Goal: Transaction & Acquisition: Purchase product/service

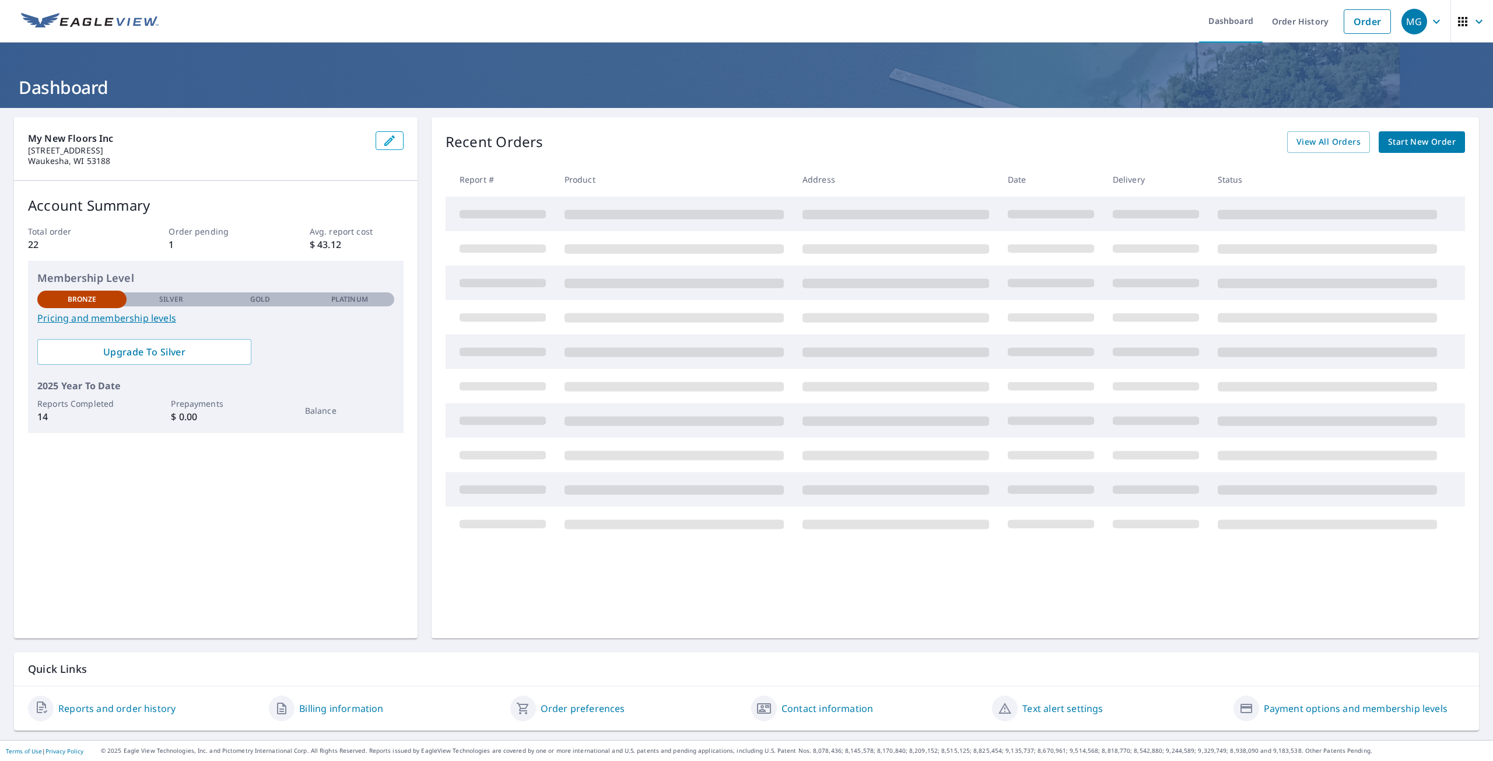
click at [1414, 137] on span "Start New Order" at bounding box center [1422, 142] width 68 height 15
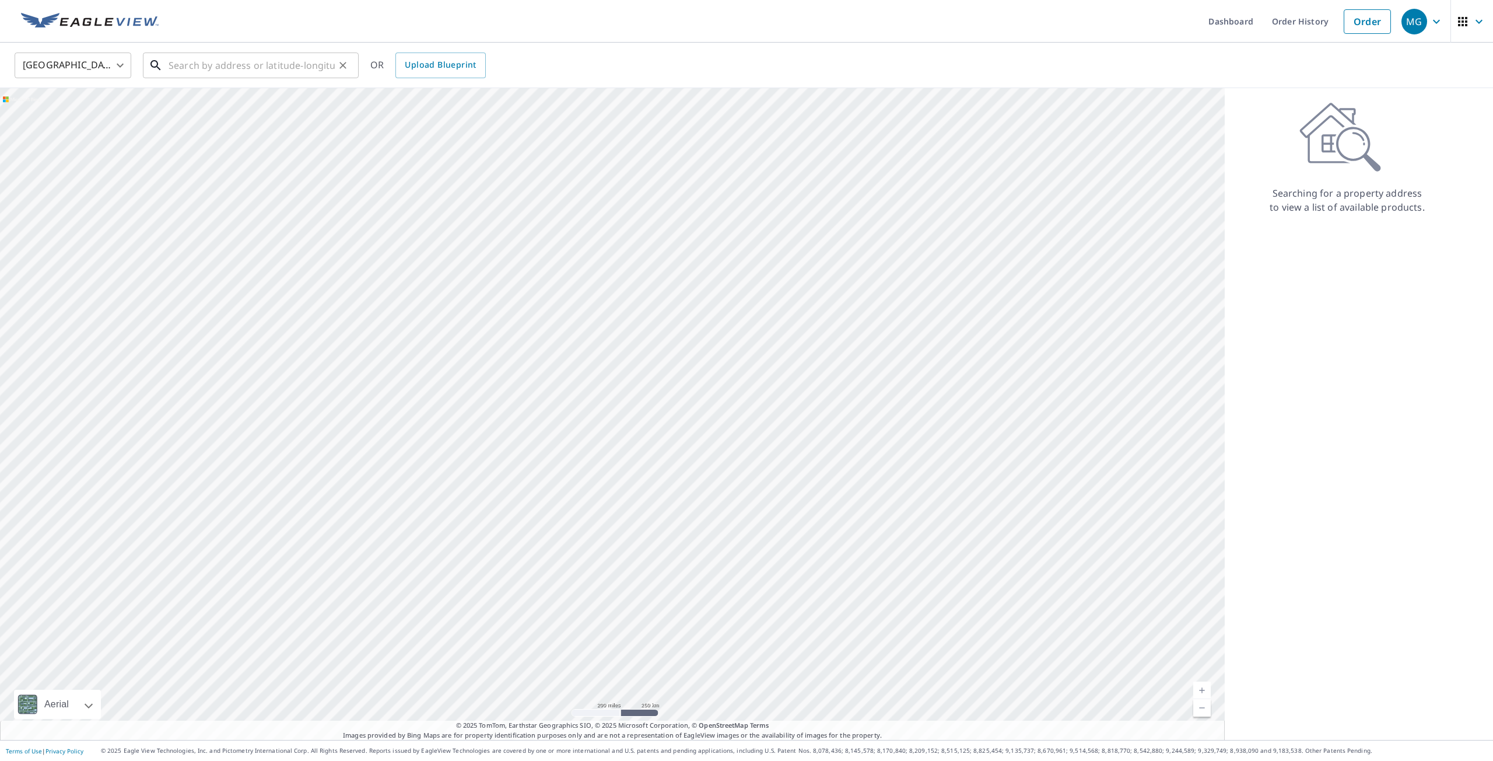
click at [311, 69] on input "text" at bounding box center [252, 65] width 166 height 33
paste input "[STREET_ADDRESS][PERSON_NAME]"
click at [253, 108] on p "Waukesha, WI 53186" at bounding box center [257, 112] width 183 height 12
type input "[STREET_ADDRESS][PERSON_NAME]"
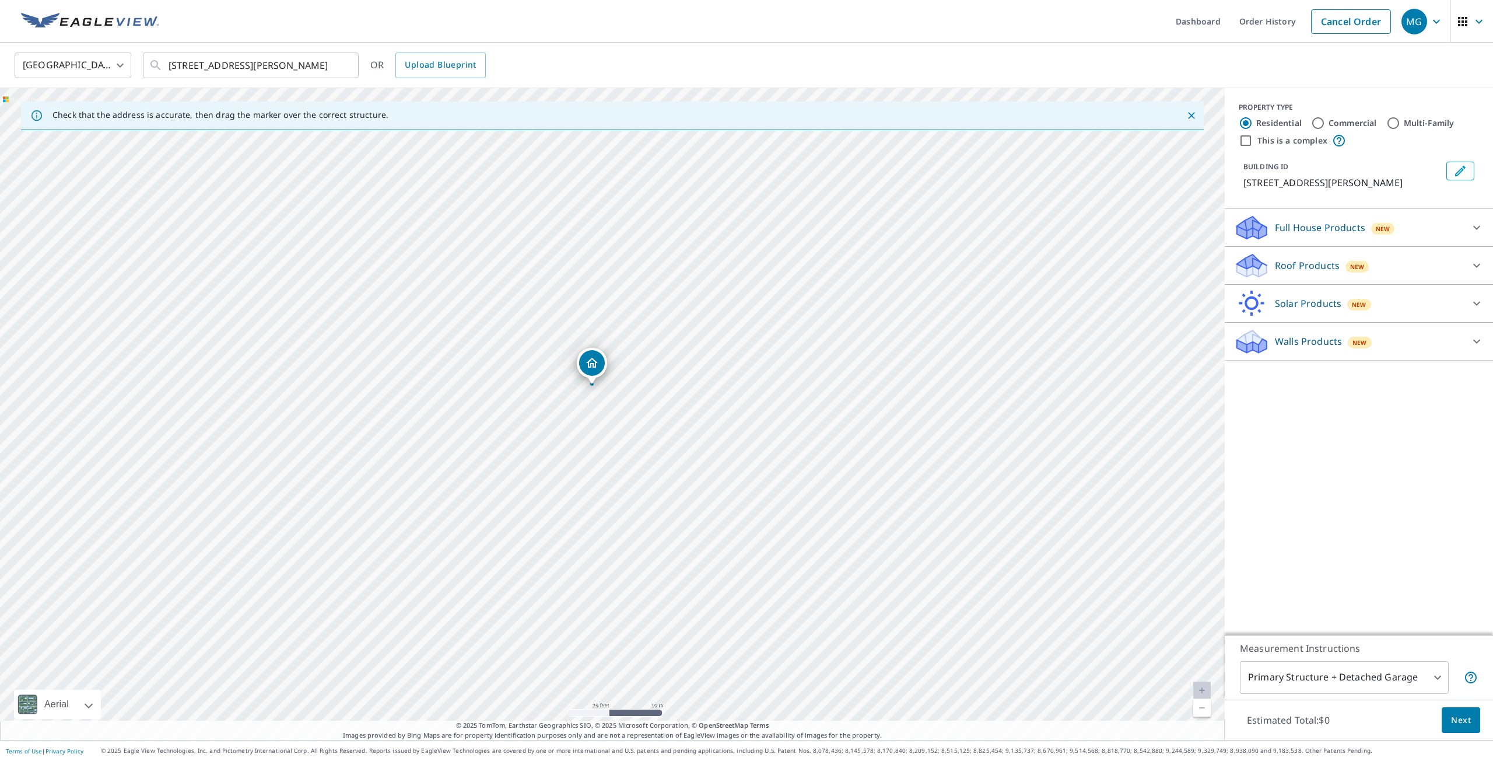
click at [1413, 343] on div "Walls Products New" at bounding box center [1348, 341] width 229 height 27
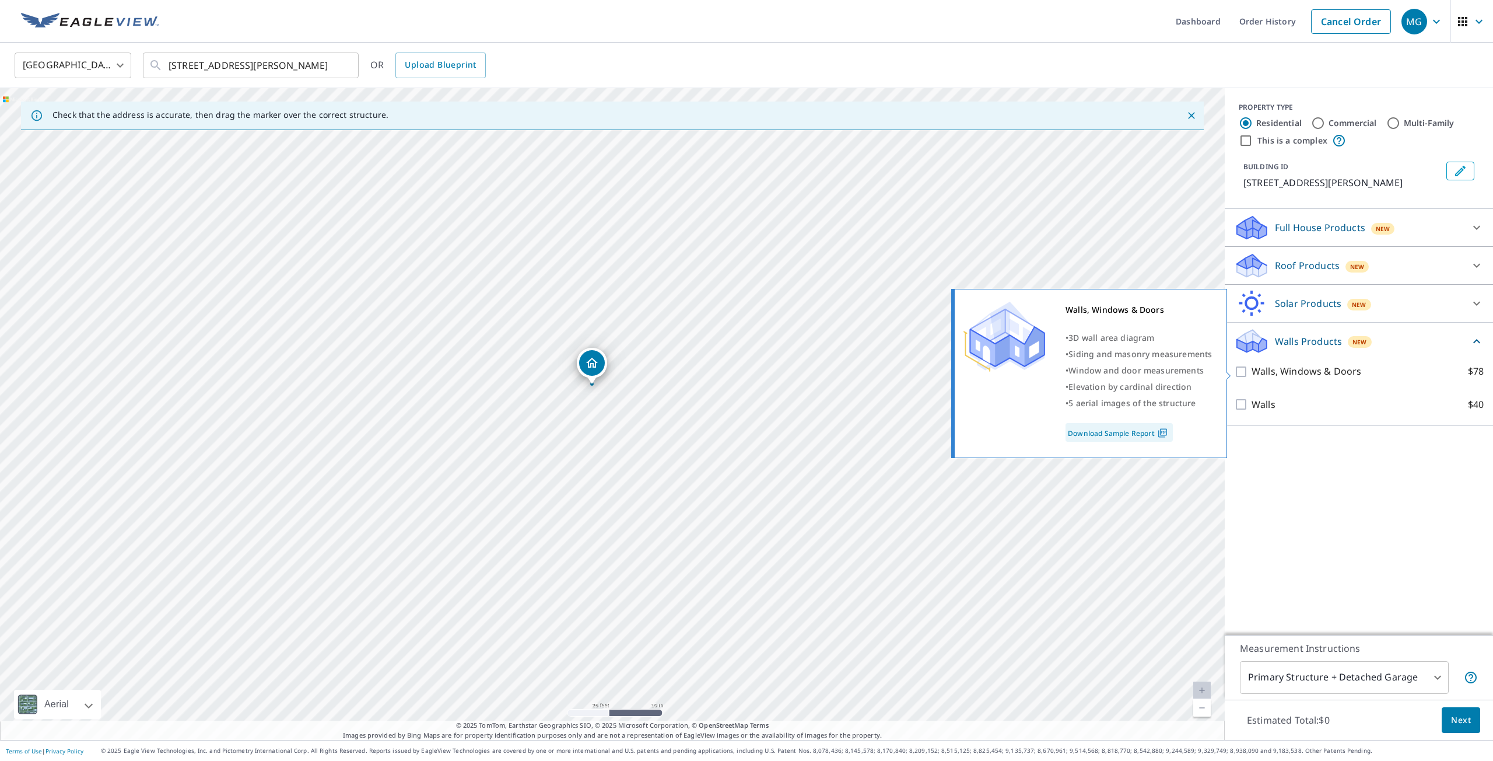
click at [1242, 370] on input "Walls, Windows & Doors $78" at bounding box center [1242, 372] width 17 height 14
checkbox input "true"
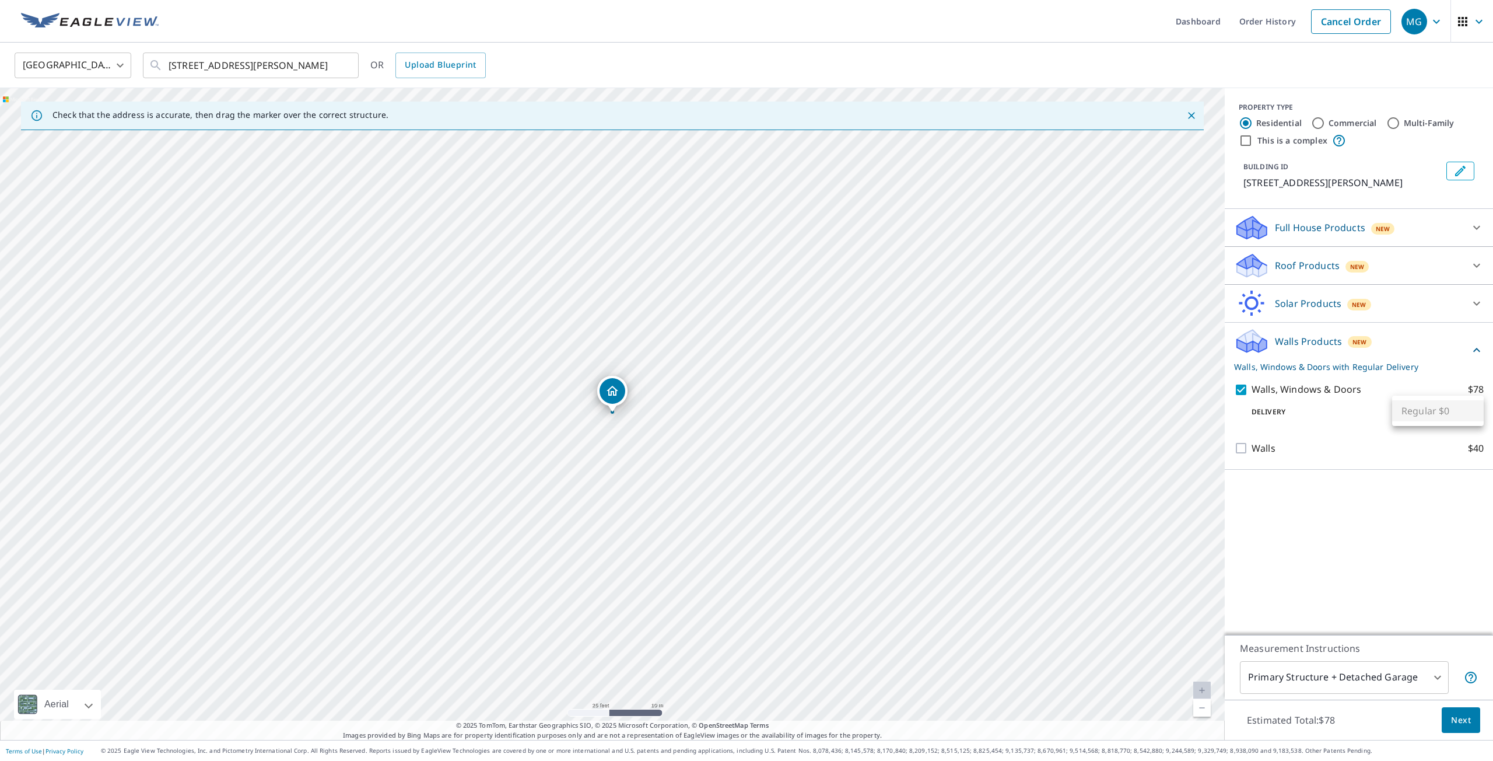
click at [1430, 409] on body "MG MG Dashboard Order History Cancel Order MG [GEOGRAPHIC_DATA] [GEOGRAPHIC_DAT…" at bounding box center [746, 380] width 1493 height 761
click at [1352, 415] on div at bounding box center [746, 380] width 1493 height 761
click at [1470, 229] on icon at bounding box center [1477, 227] width 14 height 14
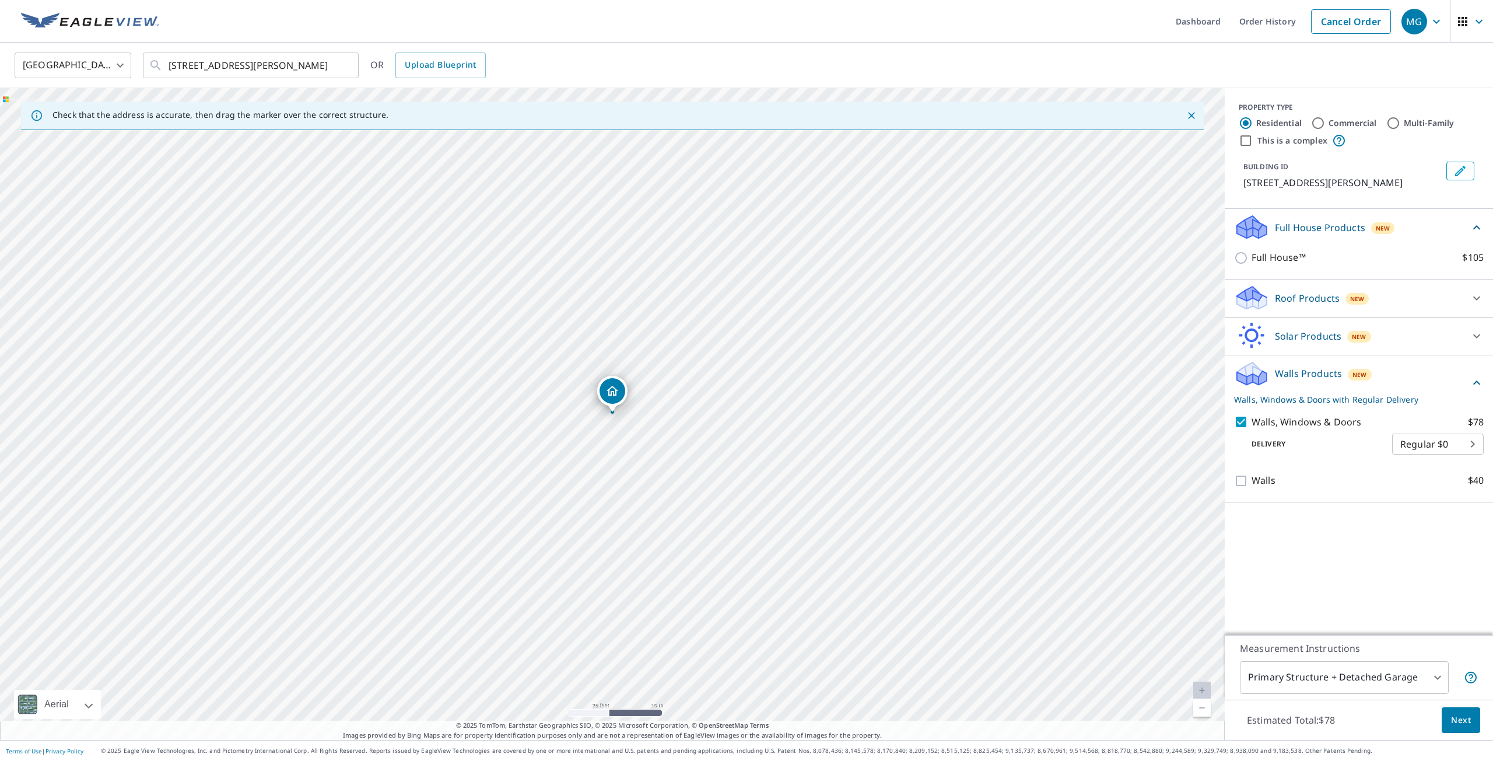
click at [1470, 229] on icon at bounding box center [1477, 227] width 14 height 14
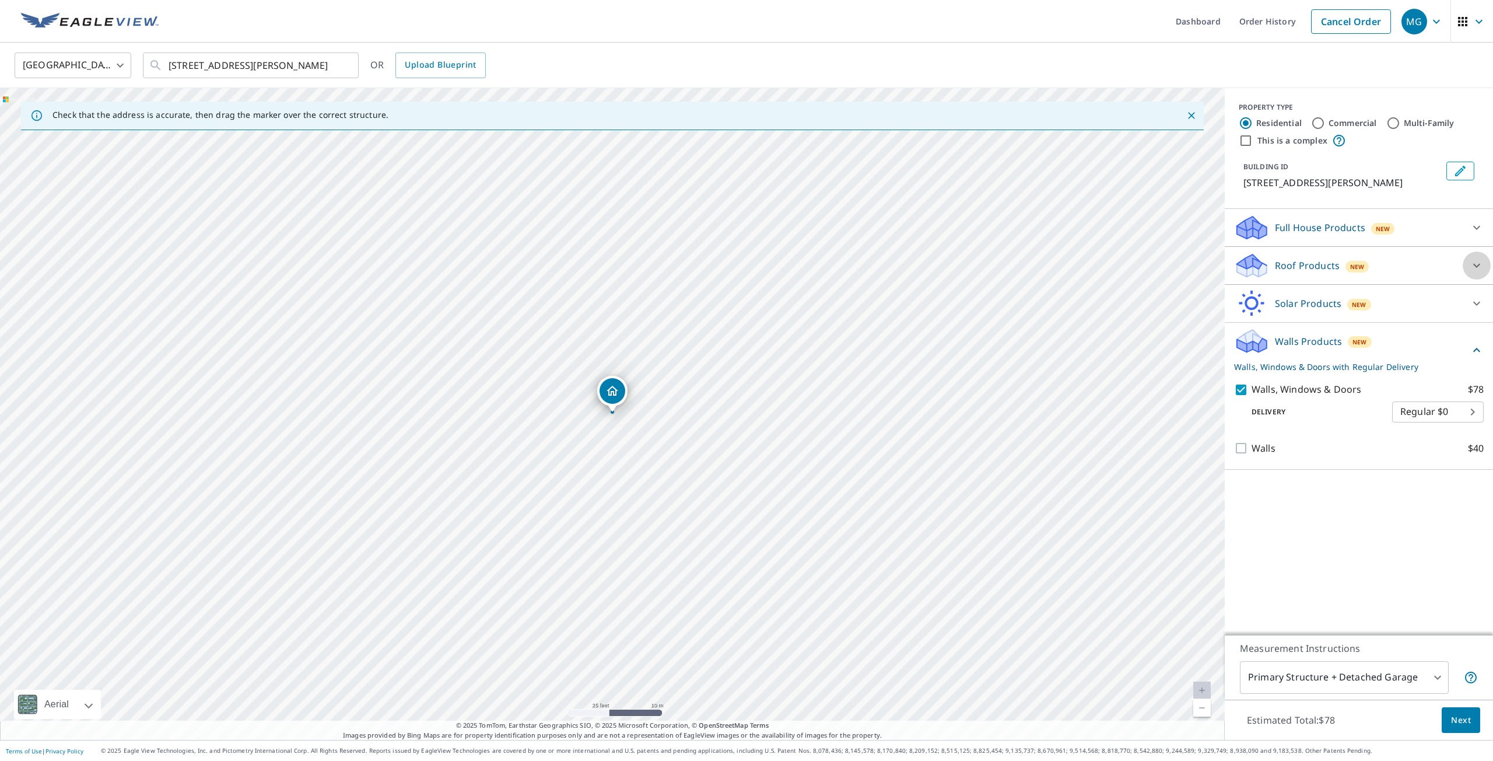
click at [1465, 265] on div at bounding box center [1477, 265] width 28 height 28
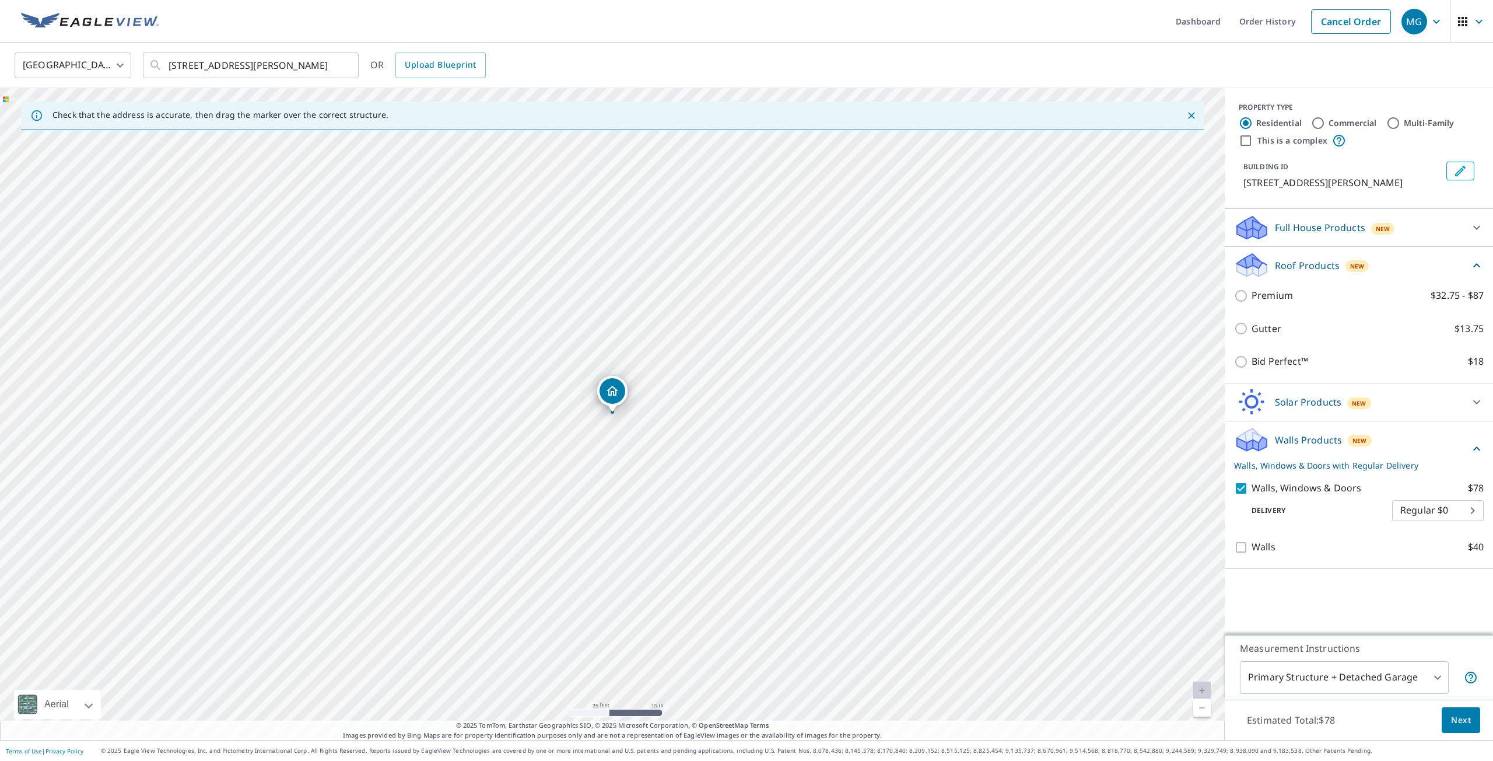
click at [1465, 265] on div "Roof Products New" at bounding box center [1352, 264] width 236 height 27
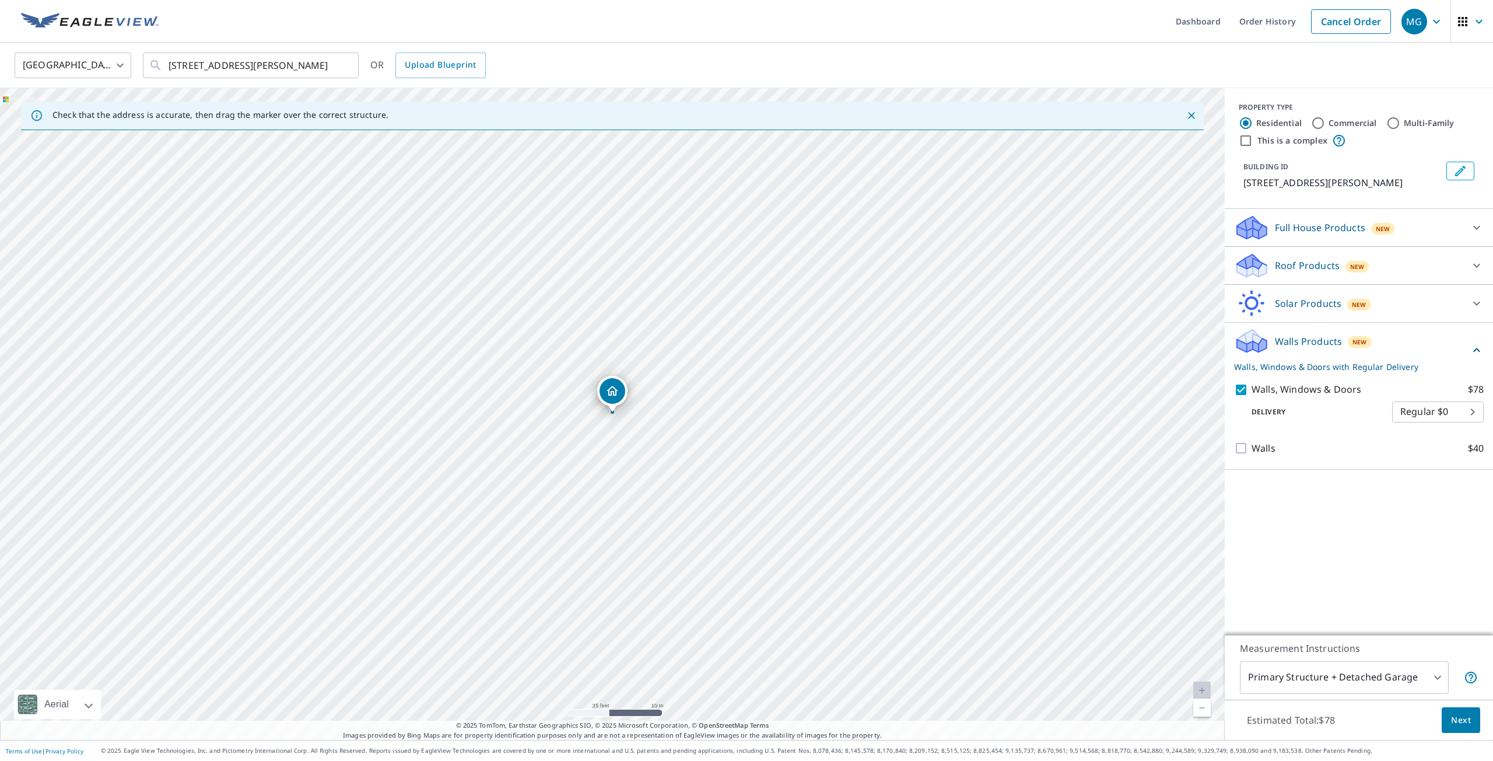
click at [1452, 303] on div "Solar Products New" at bounding box center [1348, 303] width 229 height 27
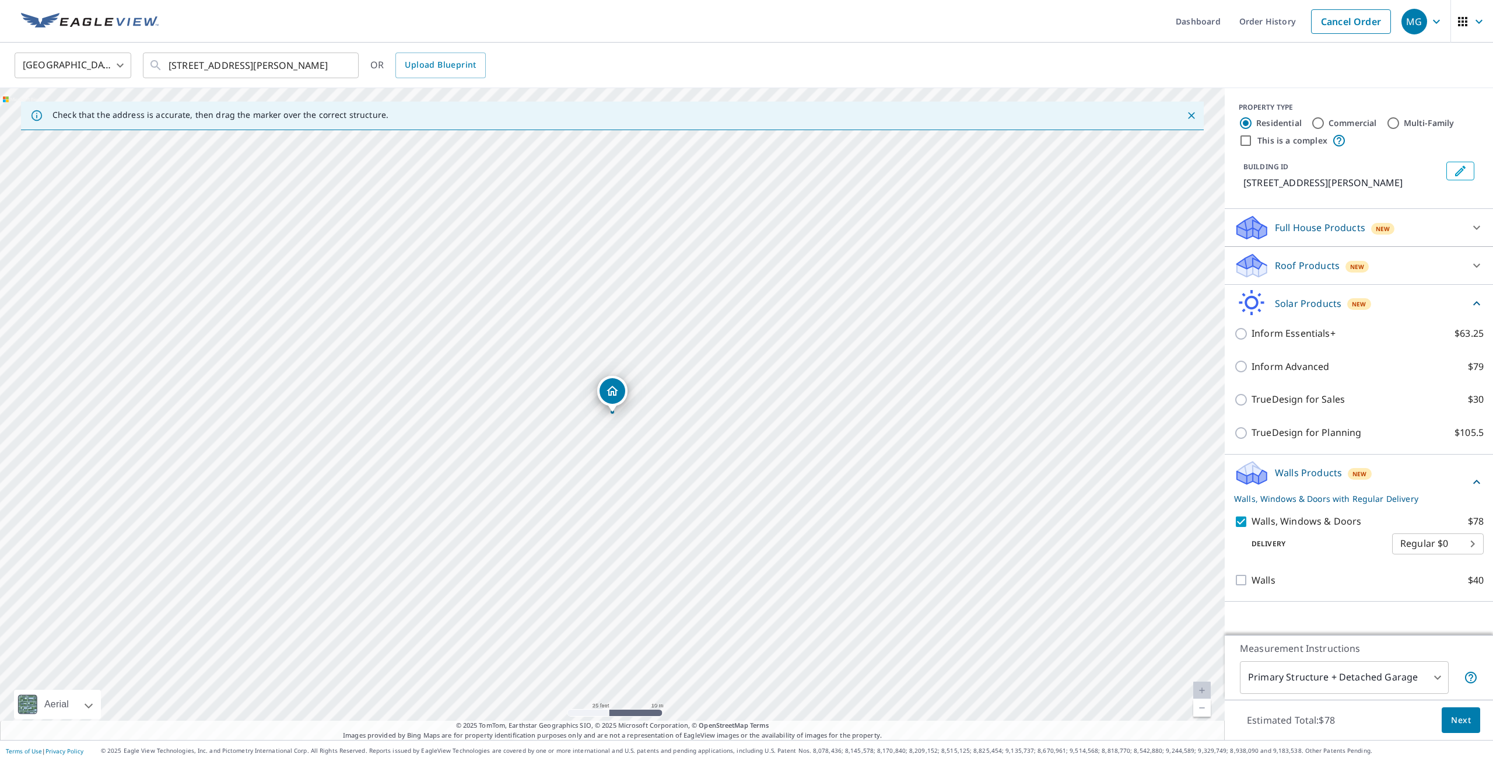
click at [1452, 303] on div "Solar Products New" at bounding box center [1352, 302] width 236 height 27
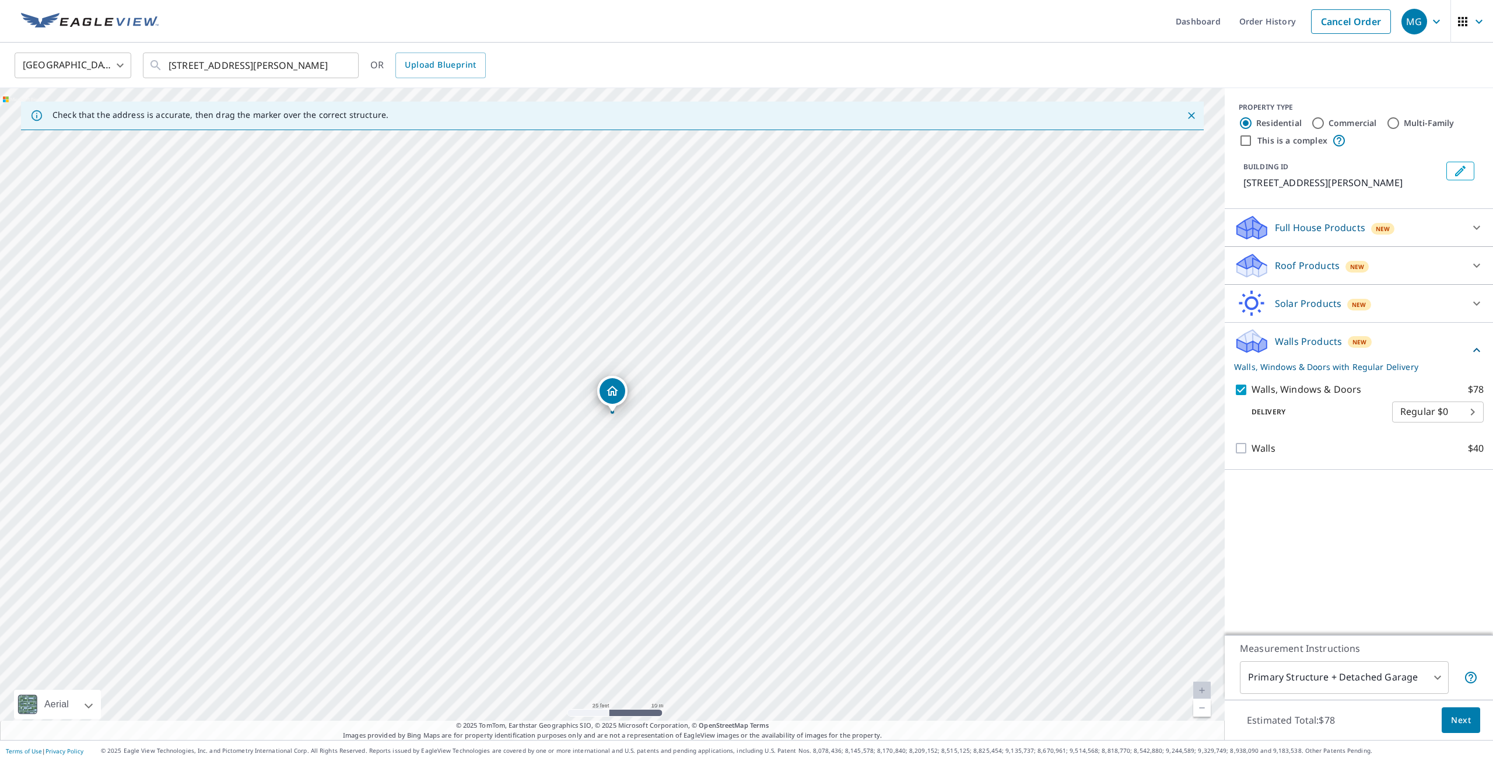
click at [1432, 678] on body "MG MG Dashboard Order History Cancel Order MG [GEOGRAPHIC_DATA] [GEOGRAPHIC_DAT…" at bounding box center [746, 380] width 1493 height 761
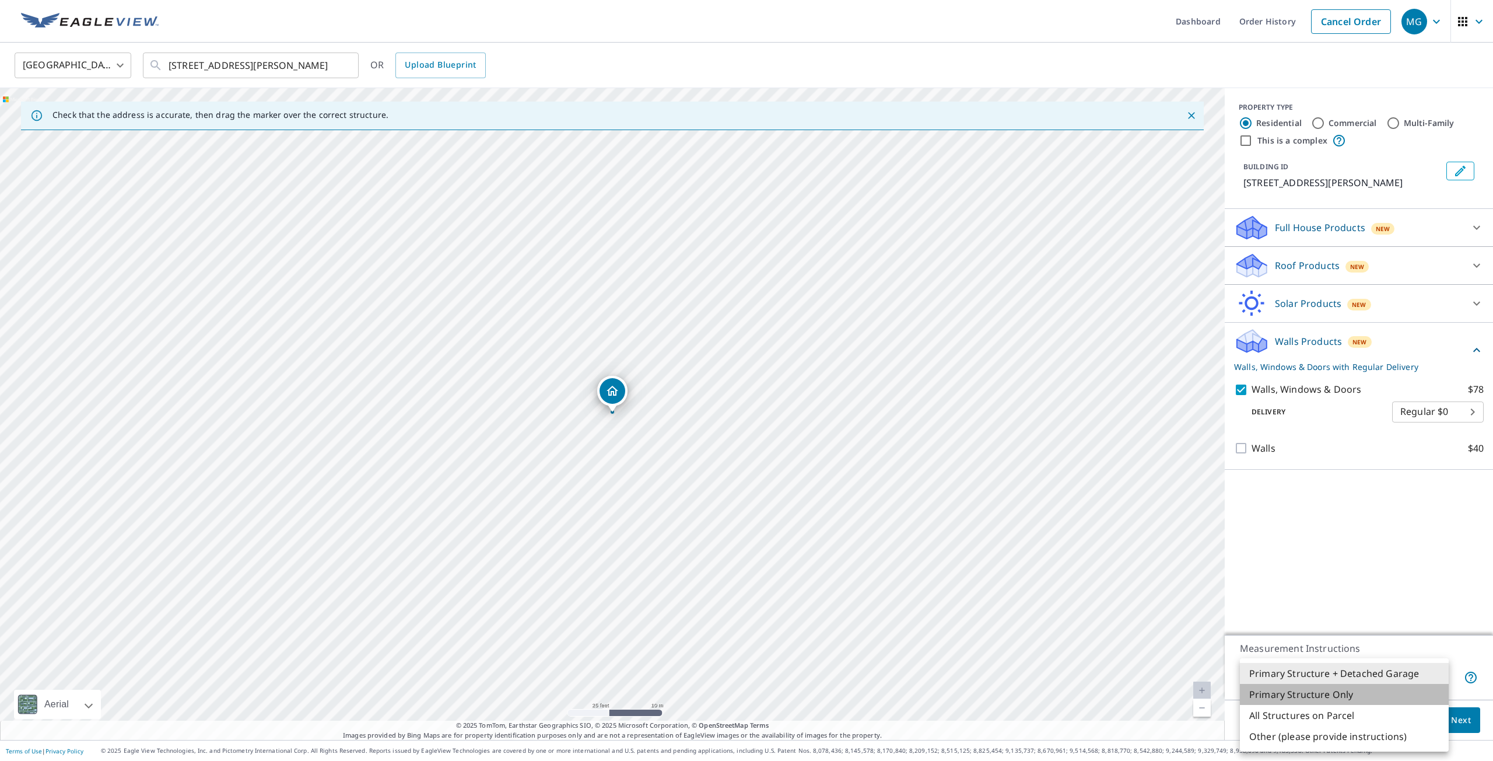
click at [1406, 692] on li "Primary Structure Only" at bounding box center [1344, 694] width 209 height 21
click at [1413, 674] on body "MG MG Dashboard Order History Cancel Order MG [GEOGRAPHIC_DATA] [GEOGRAPHIC_DAT…" at bounding box center [746, 380] width 1493 height 761
click at [1390, 675] on li "Primary Structure + Detached Garage" at bounding box center [1344, 673] width 209 height 21
type input "1"
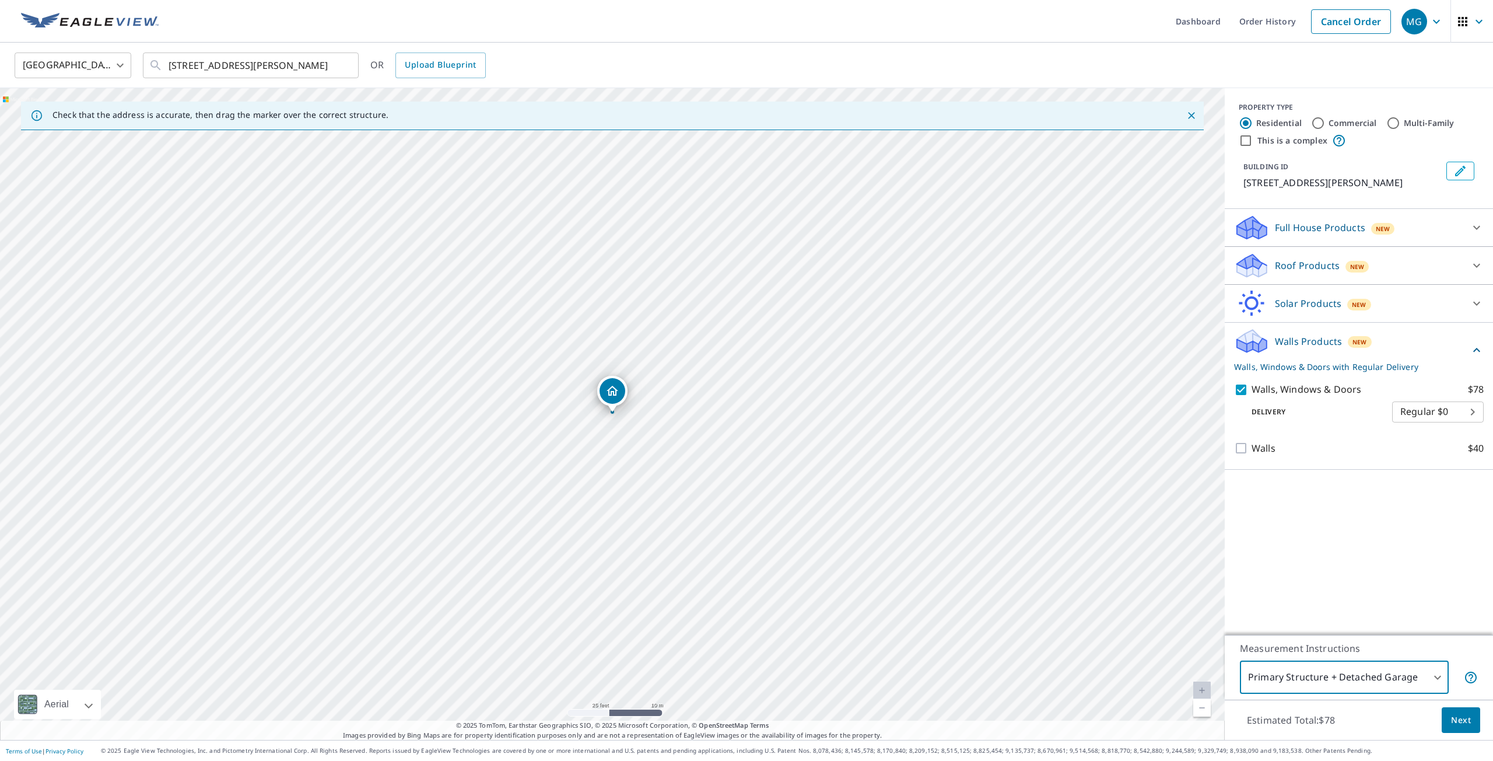
click at [1455, 715] on span "Next" at bounding box center [1461, 720] width 20 height 15
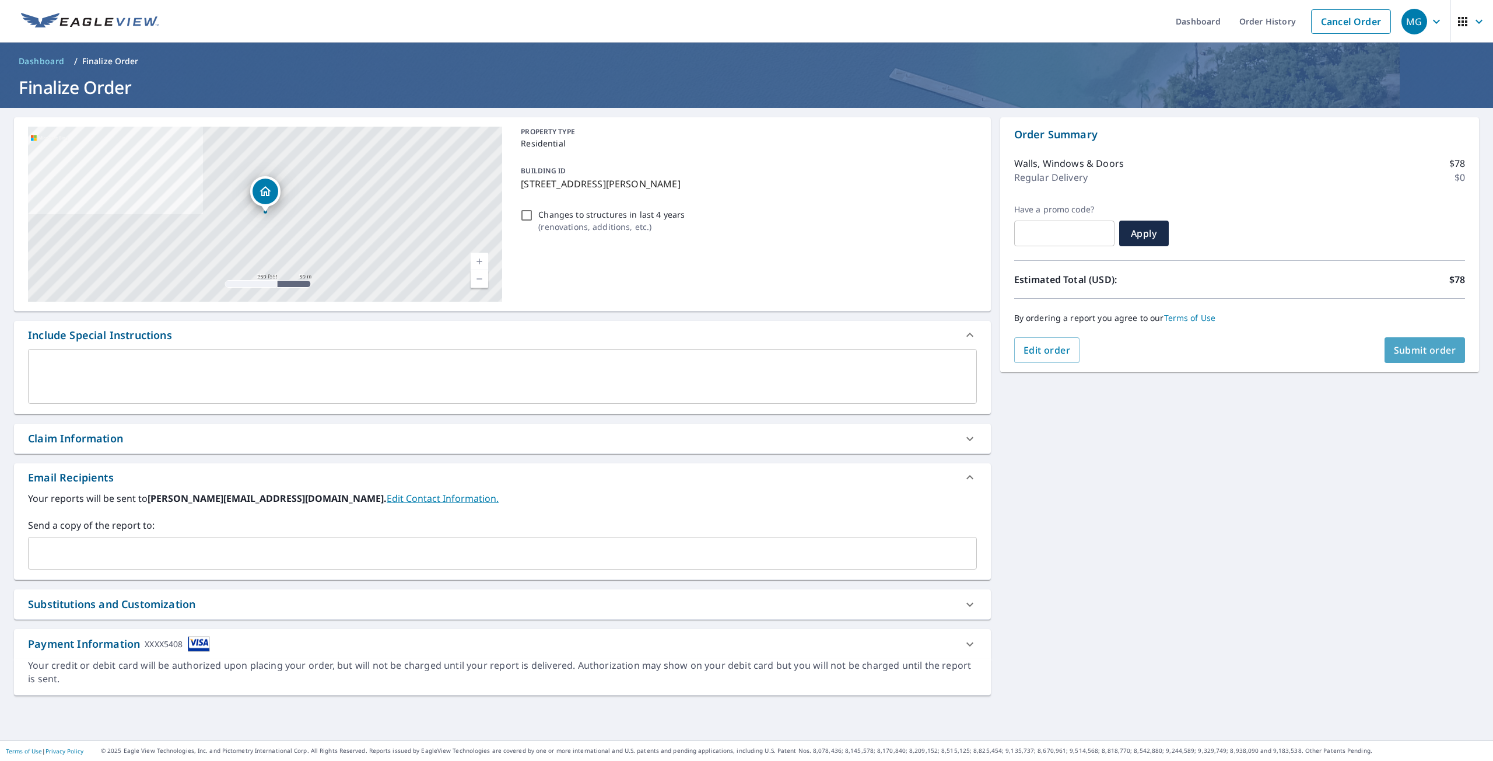
click at [1409, 362] on button "Submit order" at bounding box center [1425, 350] width 81 height 26
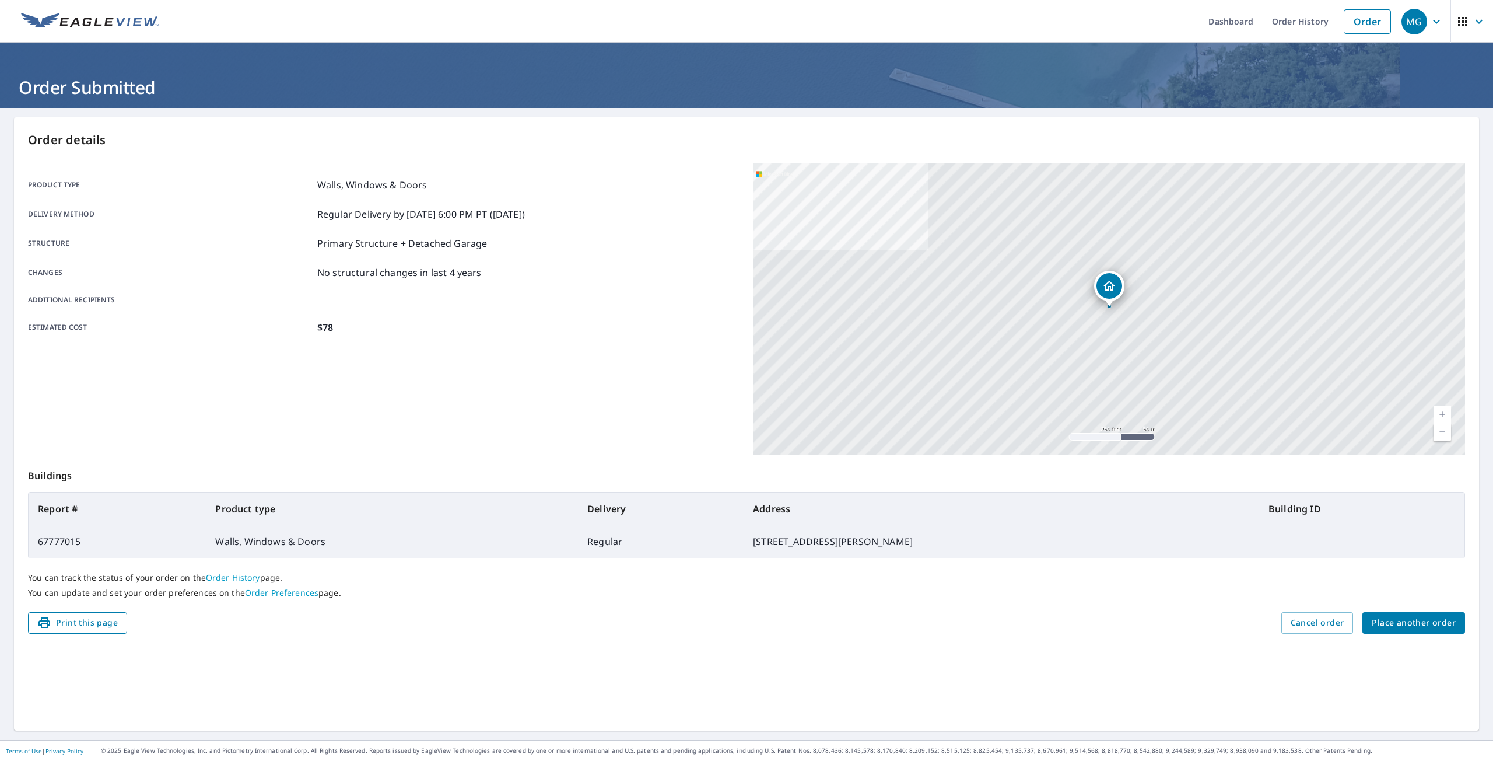
click at [73, 625] on span "Print this page" at bounding box center [77, 622] width 80 height 15
click at [1294, 28] on link "Order History" at bounding box center [1300, 21] width 75 height 43
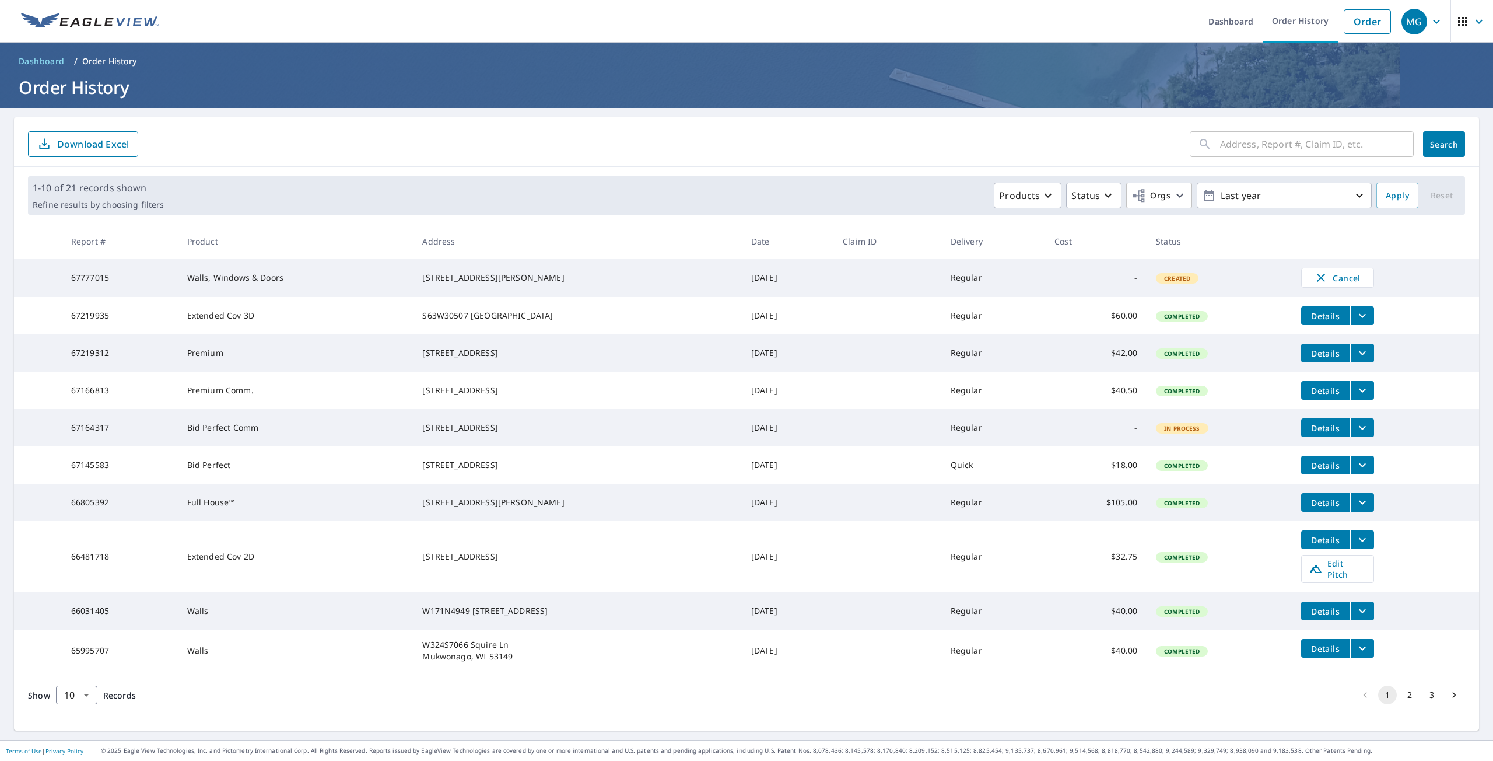
scroll to position [16, 0]
click at [83, 707] on body "MG MG Dashboard Order History Order MG Dashboard / Order History Order History …" at bounding box center [746, 380] width 1493 height 761
click at [81, 692] on li "25" at bounding box center [75, 694] width 41 height 21
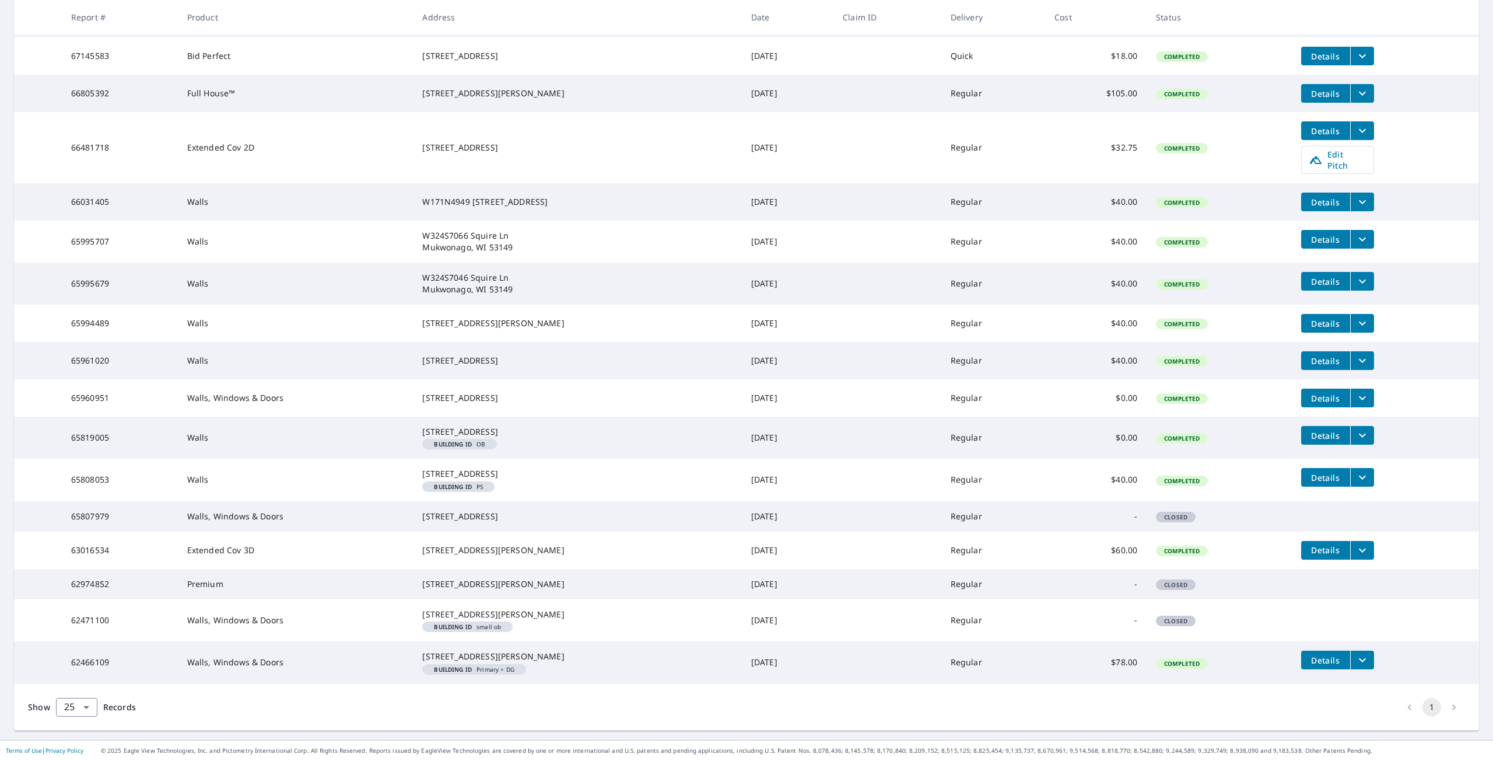
scroll to position [526, 0]
click at [68, 706] on body "MG MG Dashboard Order History Order MG Dashboard / Order History Order History …" at bounding box center [746, 380] width 1493 height 761
click at [75, 716] on li "50" at bounding box center [75, 715] width 41 height 21
